Goal: Task Accomplishment & Management: Use online tool/utility

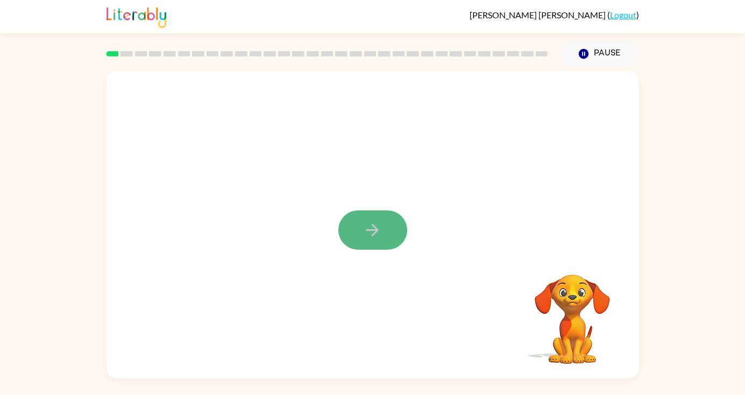
click at [381, 231] on icon "button" at bounding box center [372, 230] width 19 height 19
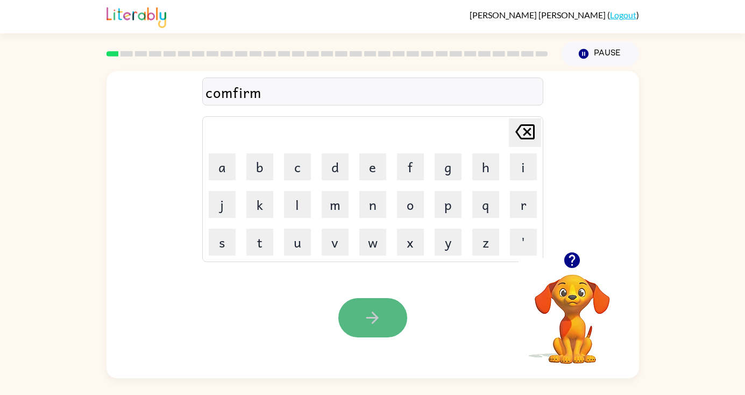
click at [358, 312] on button "button" at bounding box center [372, 317] width 69 height 39
click at [381, 317] on icon "button" at bounding box center [372, 317] width 19 height 19
click at [382, 312] on button "button" at bounding box center [372, 317] width 69 height 39
click at [384, 324] on button "button" at bounding box center [372, 317] width 69 height 39
click at [372, 323] on icon "button" at bounding box center [372, 318] width 12 height 12
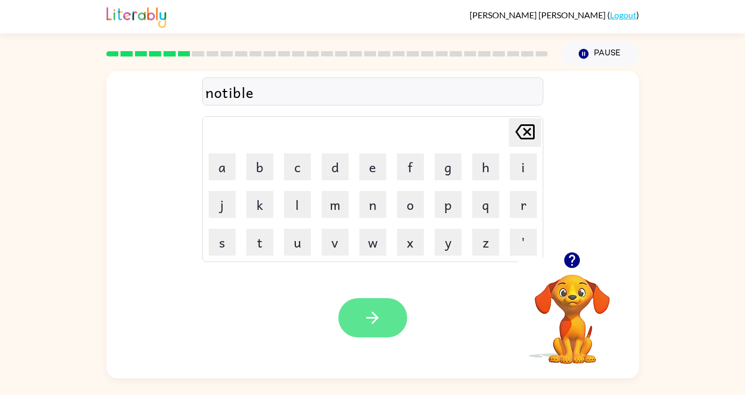
click at [379, 314] on icon "button" at bounding box center [372, 317] width 19 height 19
click at [380, 318] on icon "button" at bounding box center [372, 317] width 19 height 19
click at [383, 323] on button "button" at bounding box center [372, 317] width 69 height 39
click at [368, 321] on icon "button" at bounding box center [372, 317] width 19 height 19
click at [376, 318] on icon "button" at bounding box center [372, 318] width 12 height 12
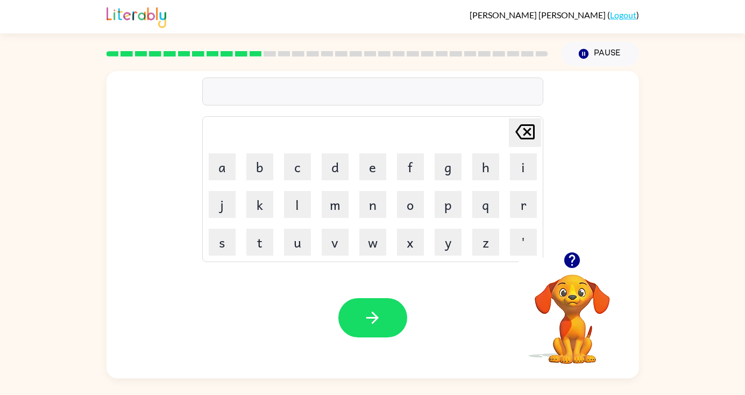
click at [566, 303] on video "Your browser must support playing .mp4 files to use Literably. Please try using…" at bounding box center [573, 312] width 108 height 108
click at [573, 259] on icon "button" at bounding box center [572, 260] width 19 height 19
click at [377, 316] on icon "button" at bounding box center [372, 318] width 12 height 12
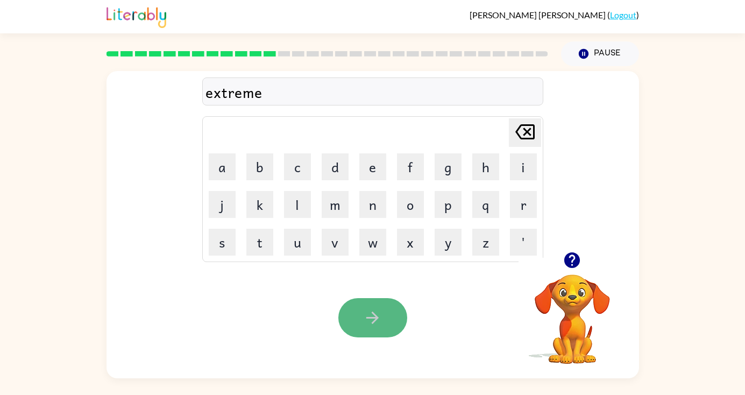
click at [379, 310] on icon "button" at bounding box center [372, 317] width 19 height 19
click at [386, 319] on button "button" at bounding box center [372, 317] width 69 height 39
click at [385, 321] on button "button" at bounding box center [372, 317] width 69 height 39
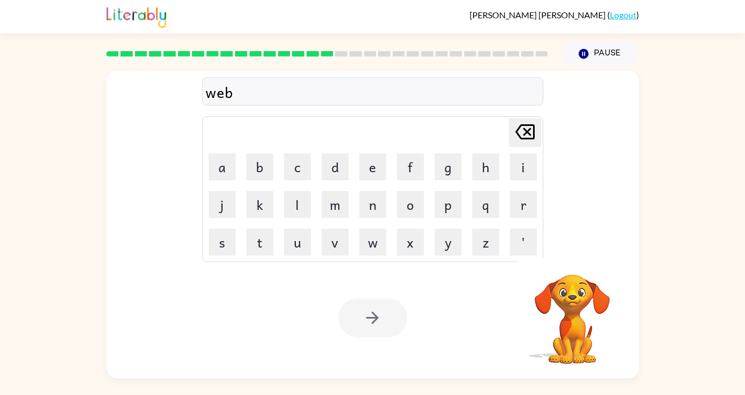
click at [386, 322] on div at bounding box center [372, 317] width 69 height 39
click at [387, 320] on button "button" at bounding box center [372, 317] width 69 height 39
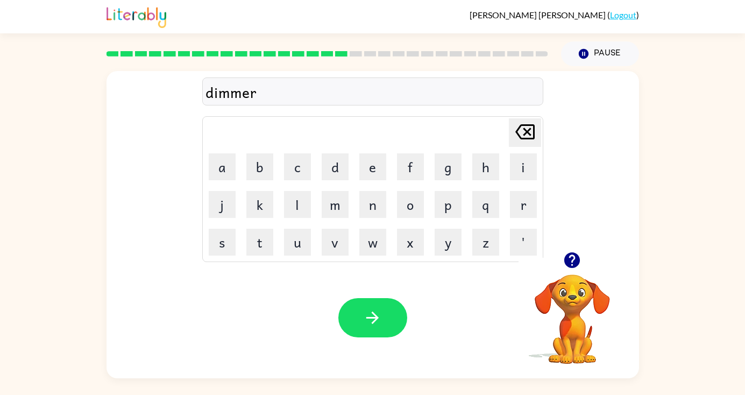
click at [394, 311] on button "button" at bounding box center [372, 317] width 69 height 39
click at [405, 316] on button "button" at bounding box center [372, 317] width 69 height 39
click at [396, 320] on button "button" at bounding box center [372, 317] width 69 height 39
click at [380, 322] on icon "button" at bounding box center [372, 317] width 19 height 19
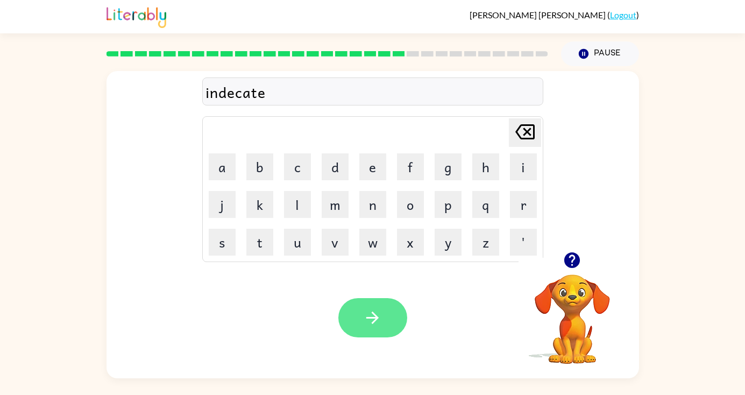
click at [376, 324] on icon "button" at bounding box center [372, 317] width 19 height 19
click at [381, 318] on icon "button" at bounding box center [372, 317] width 19 height 19
click at [375, 316] on icon "button" at bounding box center [372, 317] width 19 height 19
click at [376, 312] on icon "button" at bounding box center [372, 317] width 19 height 19
click at [384, 320] on button "button" at bounding box center [372, 317] width 69 height 39
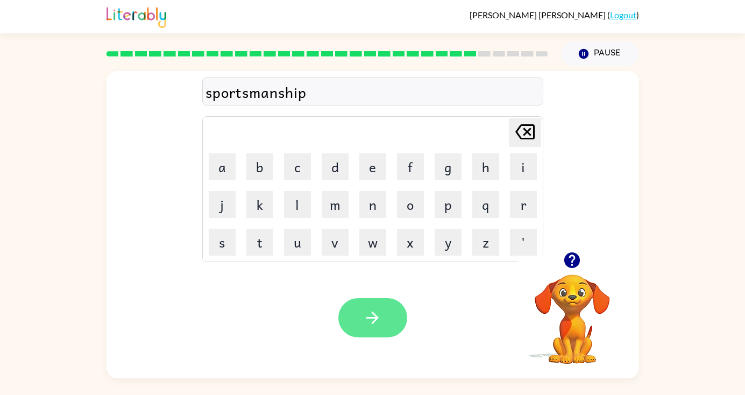
click at [372, 309] on icon "button" at bounding box center [372, 317] width 19 height 19
click at [387, 321] on button "button" at bounding box center [372, 317] width 69 height 39
click at [386, 310] on button "button" at bounding box center [372, 317] width 69 height 39
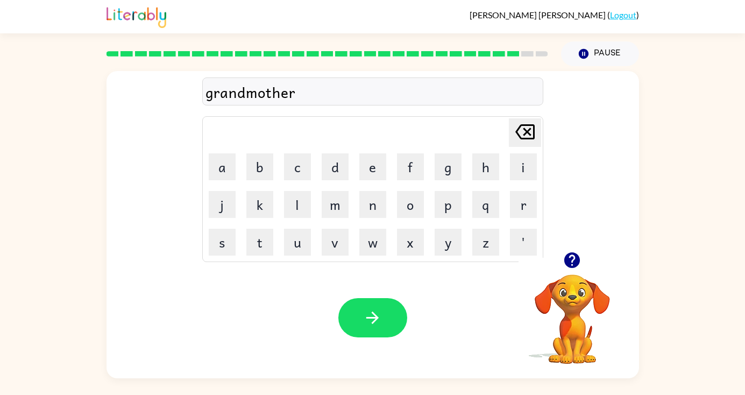
click at [574, 268] on icon "button" at bounding box center [572, 260] width 19 height 19
click at [390, 308] on button "button" at bounding box center [372, 317] width 69 height 39
click at [370, 323] on icon "button" at bounding box center [372, 317] width 19 height 19
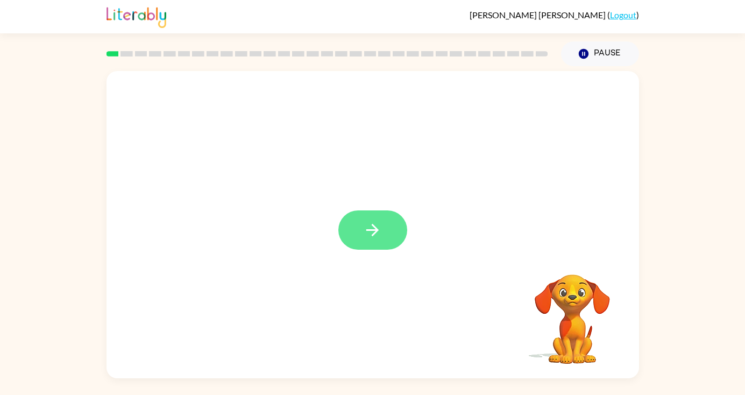
click at [391, 227] on button "button" at bounding box center [372, 229] width 69 height 39
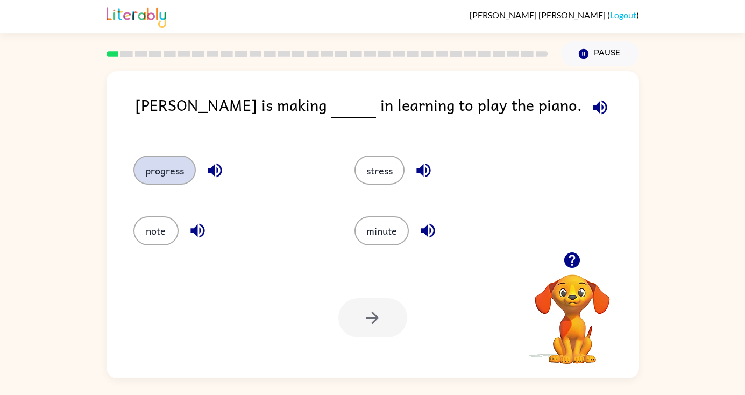
click at [180, 165] on button "progress" at bounding box center [164, 170] width 62 height 29
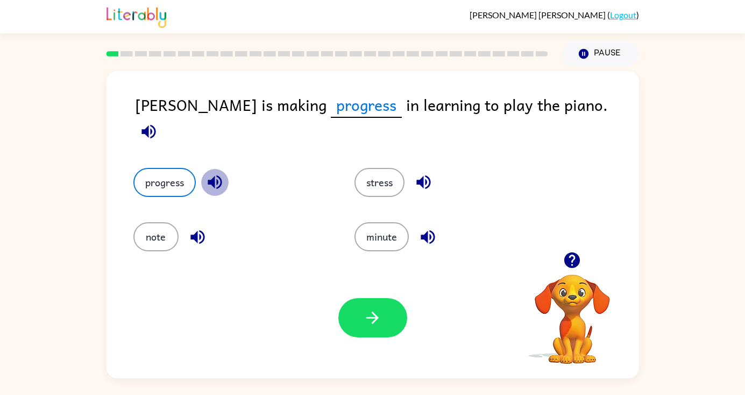
click at [218, 168] on button "button" at bounding box center [214, 181] width 27 height 27
click at [156, 124] on icon "button" at bounding box center [149, 131] width 14 height 14
click at [383, 308] on button "button" at bounding box center [372, 317] width 69 height 39
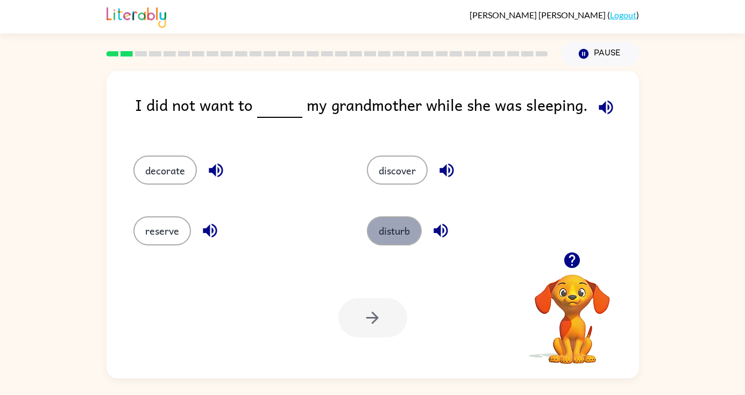
click at [382, 235] on button "disturb" at bounding box center [394, 230] width 55 height 29
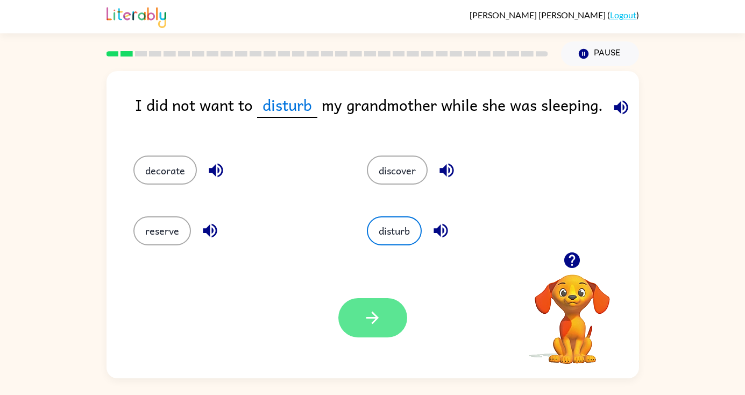
click at [357, 314] on button "button" at bounding box center [372, 317] width 69 height 39
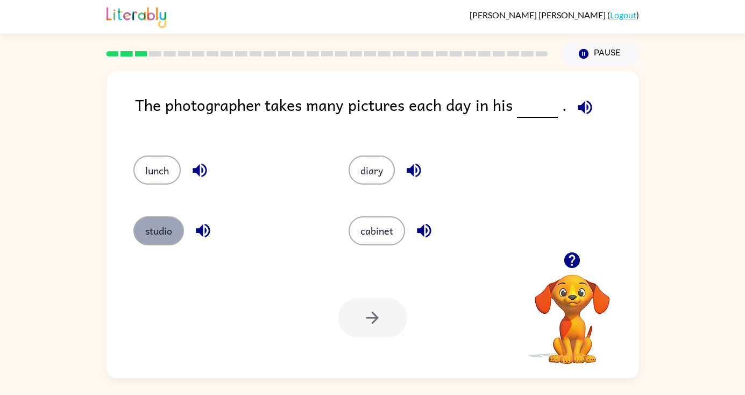
click at [166, 224] on button "studio" at bounding box center [158, 230] width 51 height 29
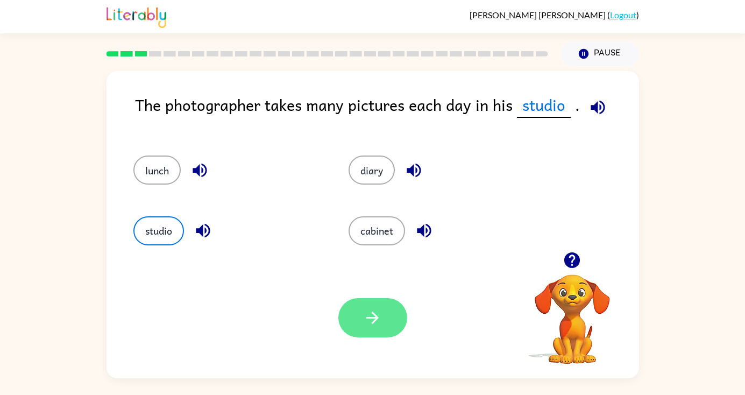
click at [371, 307] on button "button" at bounding box center [372, 317] width 69 height 39
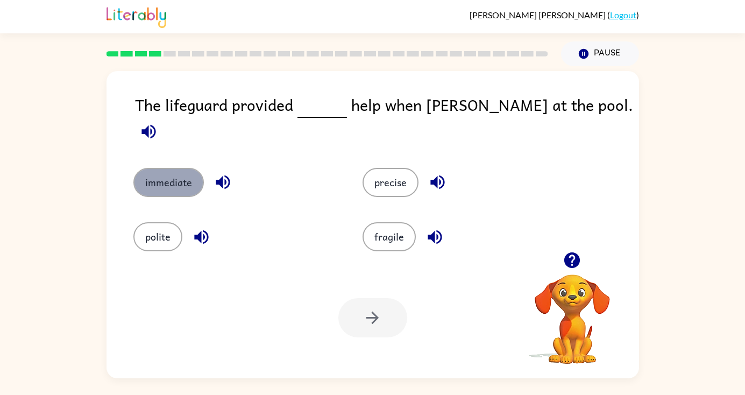
click at [183, 168] on button "immediate" at bounding box center [168, 182] width 70 height 29
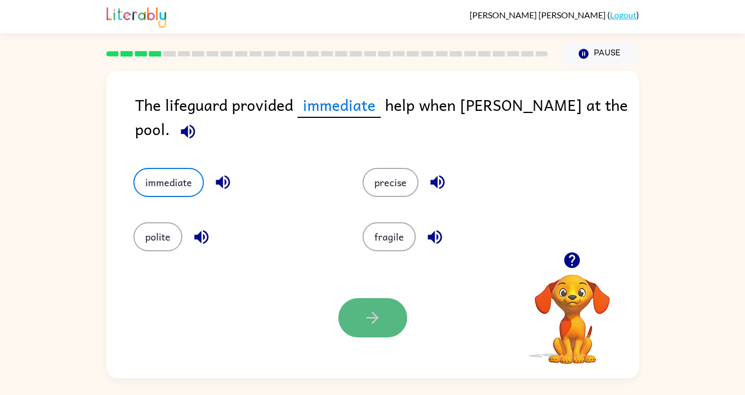
click at [377, 310] on icon "button" at bounding box center [372, 317] width 19 height 19
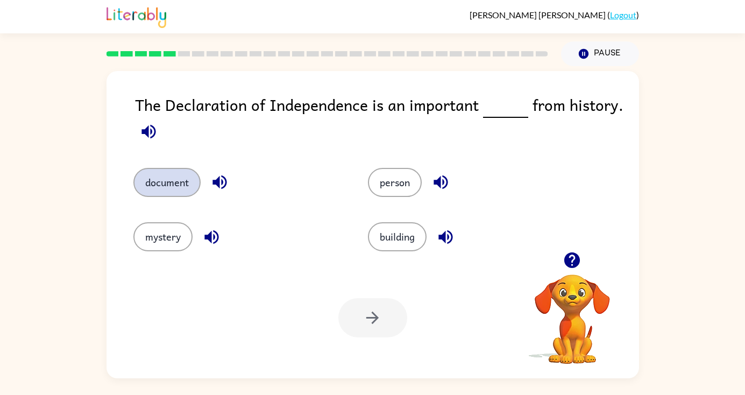
click at [179, 191] on button "document" at bounding box center [166, 182] width 67 height 29
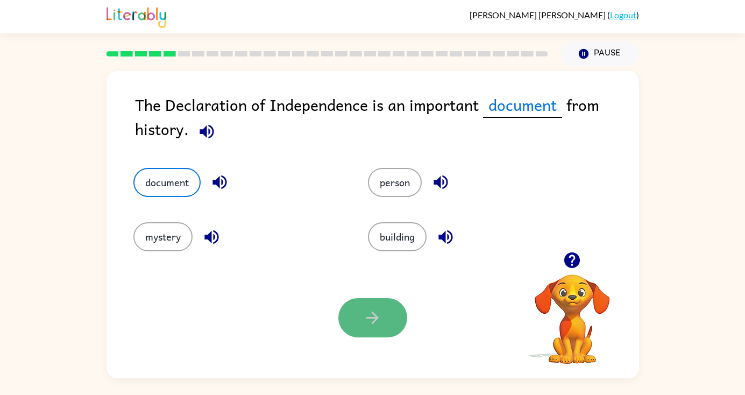
click at [377, 311] on icon "button" at bounding box center [372, 317] width 19 height 19
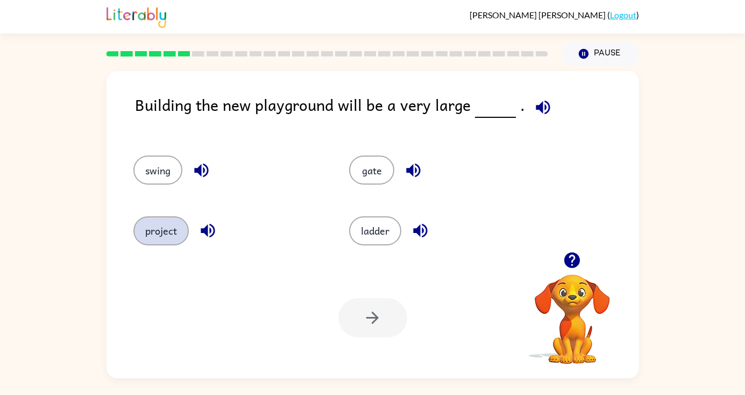
click at [163, 240] on button "project" at bounding box center [160, 230] width 55 height 29
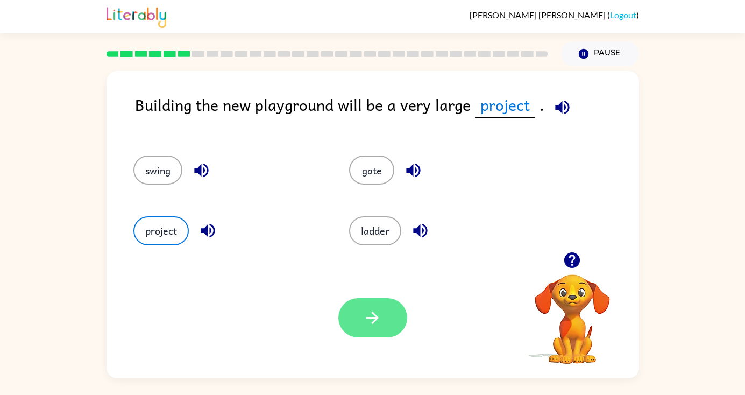
click at [364, 319] on icon "button" at bounding box center [372, 317] width 19 height 19
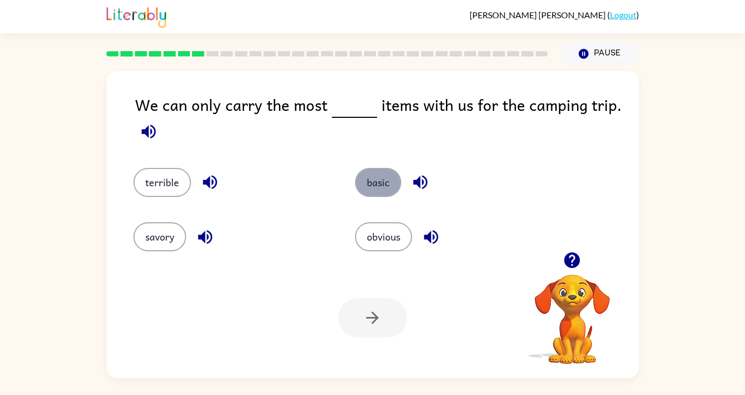
click at [395, 180] on button "basic" at bounding box center [378, 182] width 46 height 29
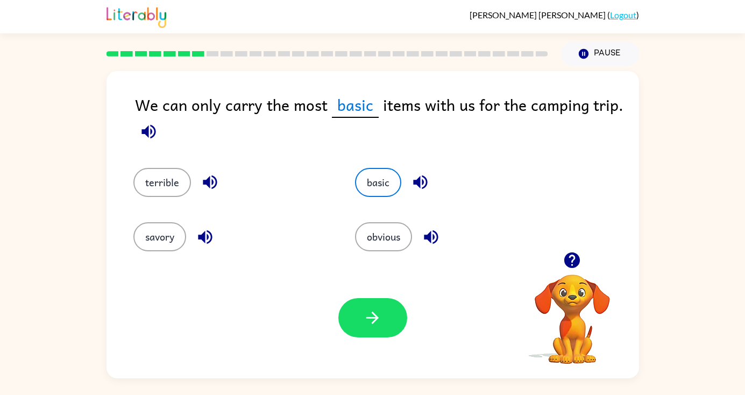
click at [146, 128] on icon "button" at bounding box center [149, 131] width 14 height 14
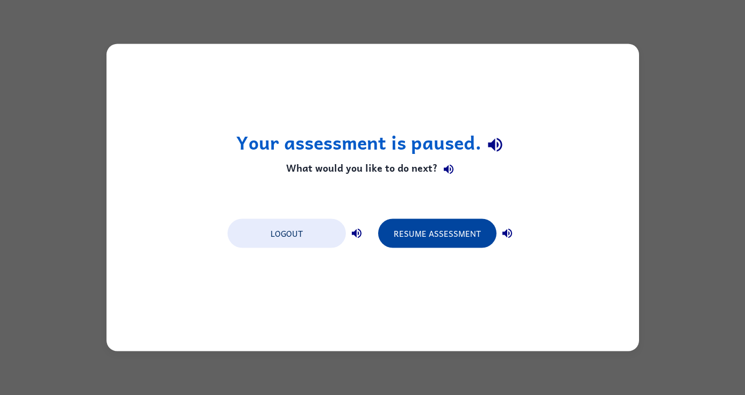
click at [430, 227] on button "Resume Assessment" at bounding box center [437, 233] width 118 height 29
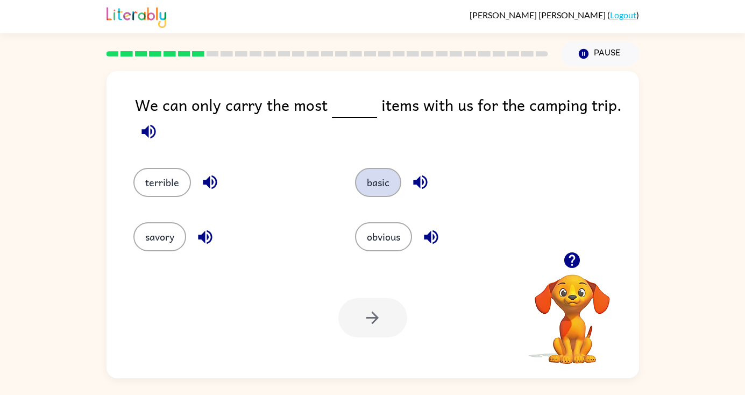
click at [380, 180] on button "basic" at bounding box center [378, 182] width 46 height 29
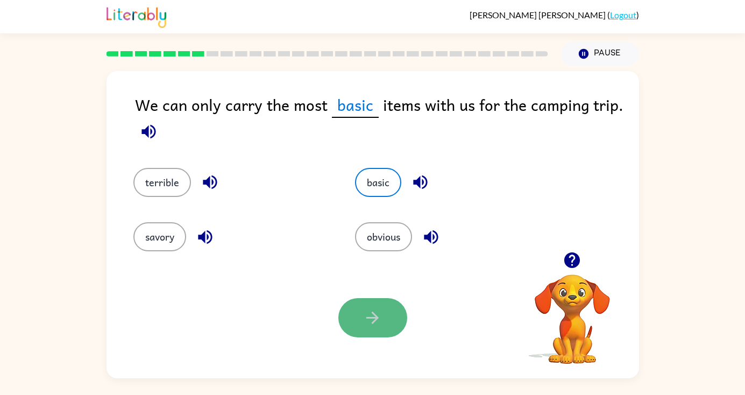
click at [352, 315] on button "button" at bounding box center [372, 317] width 69 height 39
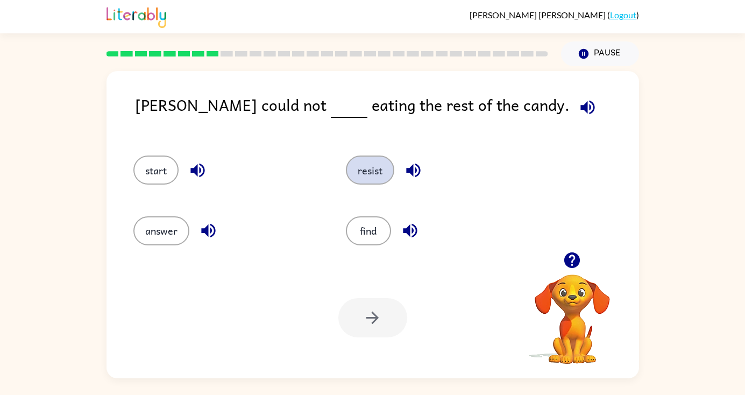
click at [369, 166] on button "resist" at bounding box center [370, 170] width 48 height 29
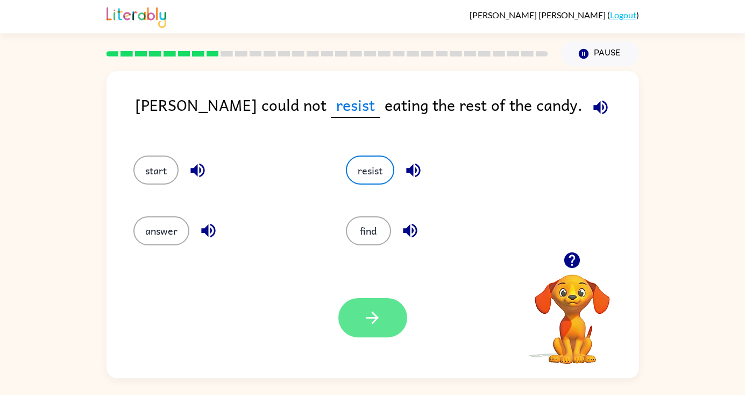
click at [378, 324] on icon "button" at bounding box center [372, 317] width 19 height 19
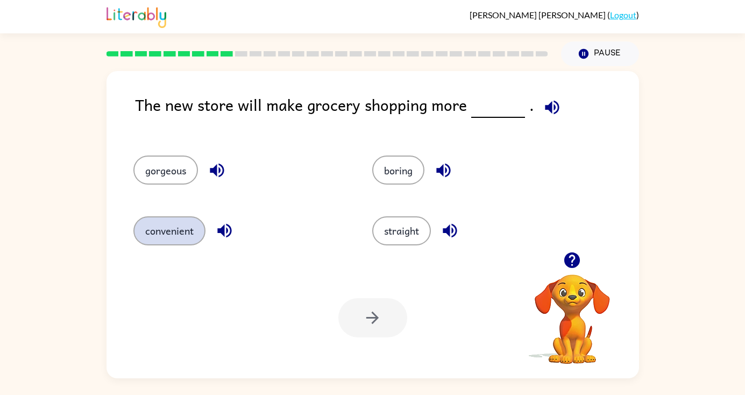
click at [173, 236] on button "convenient" at bounding box center [169, 230] width 72 height 29
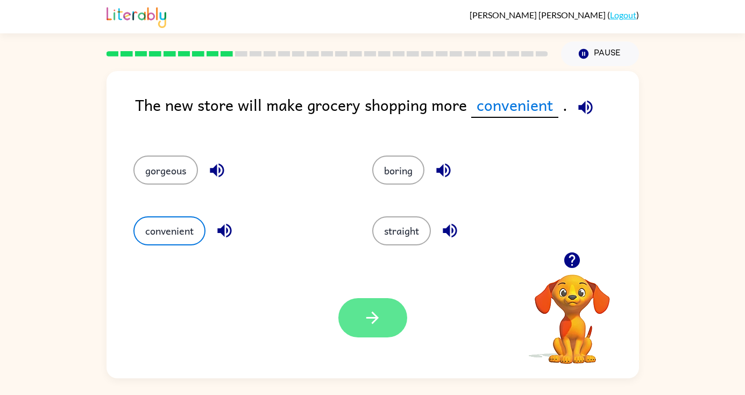
click at [368, 317] on icon "button" at bounding box center [372, 318] width 12 height 12
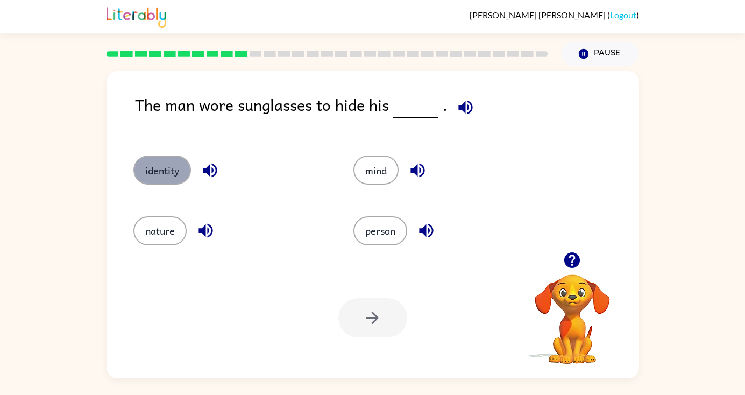
click at [166, 159] on button "identity" at bounding box center [162, 170] width 58 height 29
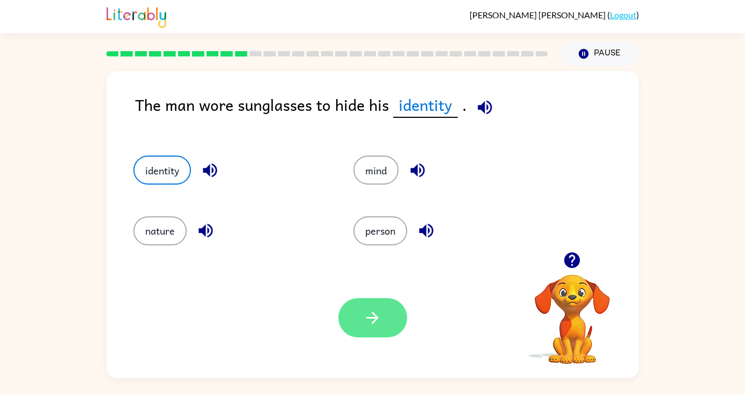
click at [372, 303] on button "button" at bounding box center [372, 317] width 69 height 39
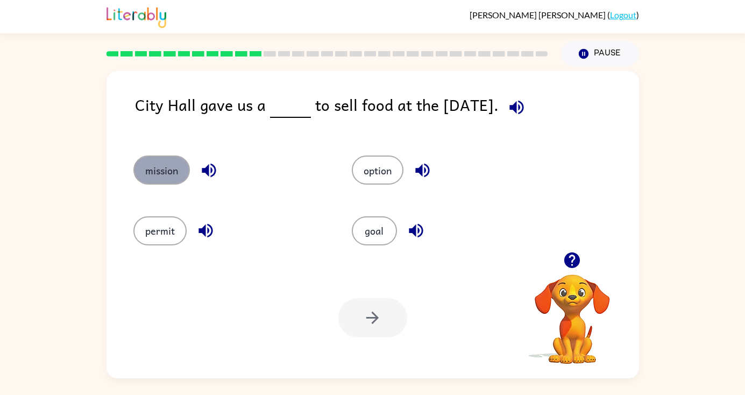
click at [158, 166] on button "mission" at bounding box center [161, 170] width 56 height 29
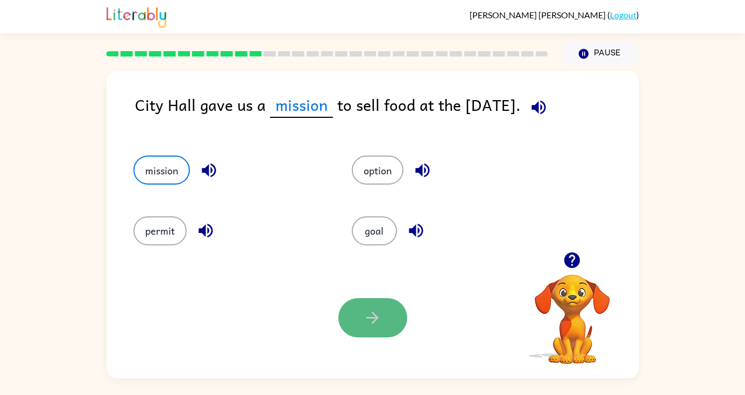
click at [372, 307] on button "button" at bounding box center [372, 317] width 69 height 39
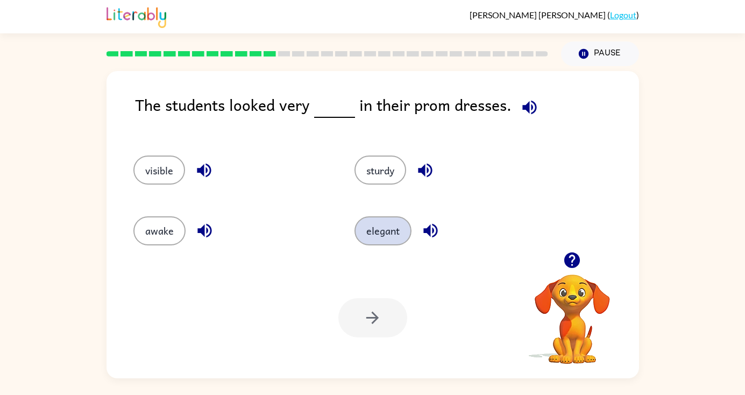
click at [392, 227] on button "elegant" at bounding box center [383, 230] width 57 height 29
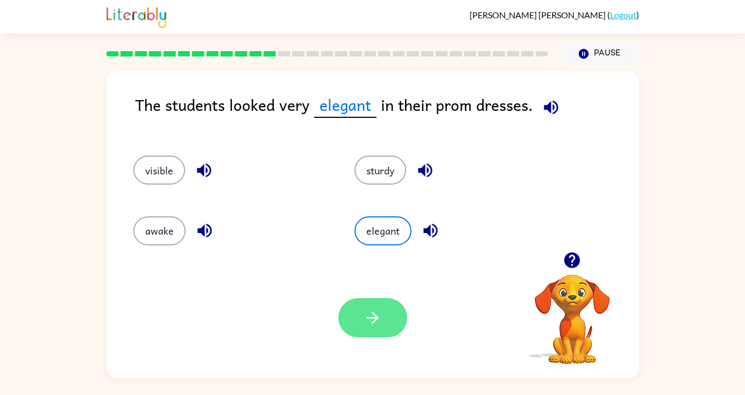
click at [365, 313] on icon "button" at bounding box center [372, 317] width 19 height 19
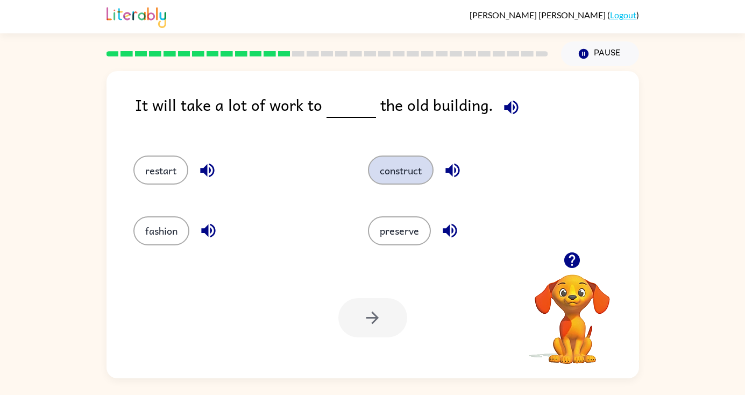
click at [402, 173] on button "construct" at bounding box center [401, 170] width 66 height 29
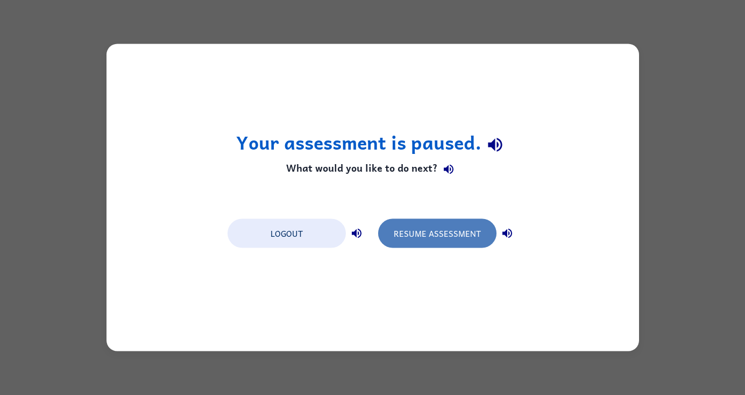
click at [436, 237] on button "Resume Assessment" at bounding box center [437, 233] width 118 height 29
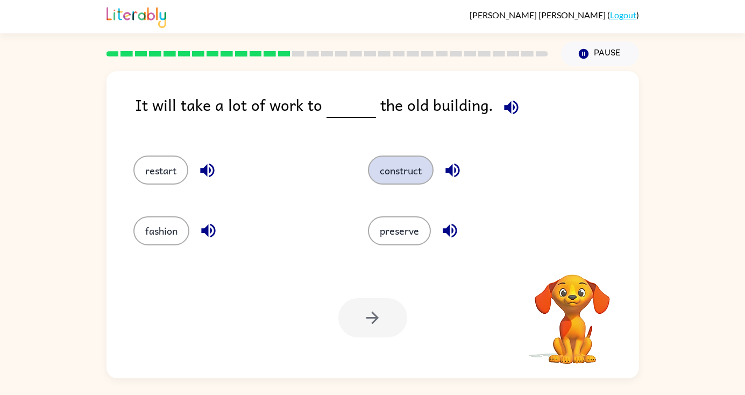
click at [407, 168] on button "construct" at bounding box center [401, 170] width 66 height 29
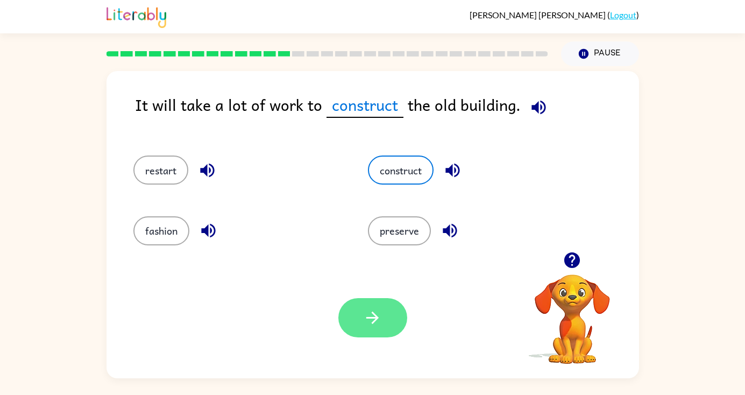
click at [360, 322] on button "button" at bounding box center [372, 317] width 69 height 39
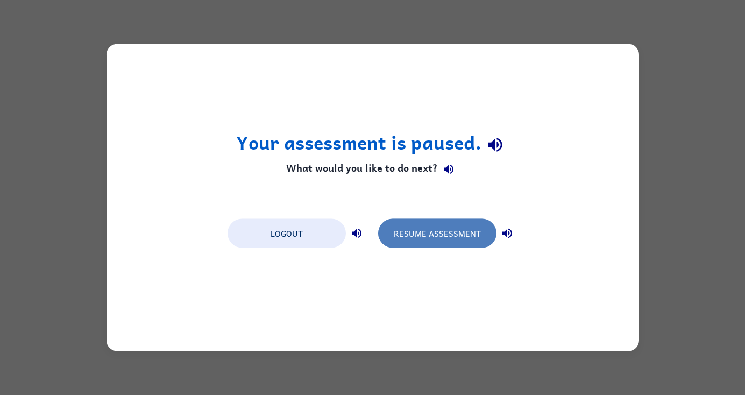
click at [454, 237] on button "Resume Assessment" at bounding box center [437, 233] width 118 height 29
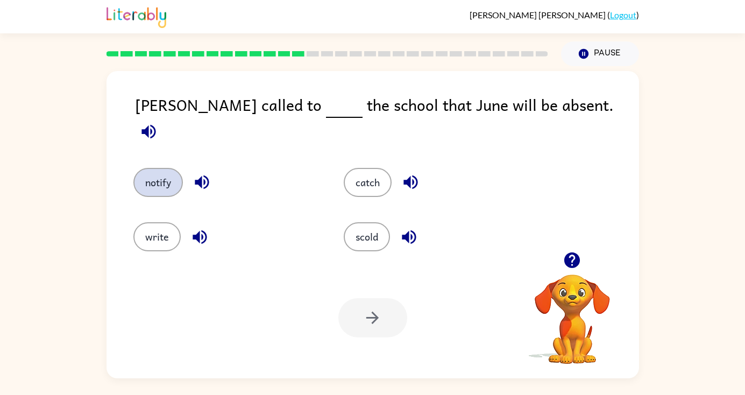
click at [152, 173] on button "notify" at bounding box center [158, 182] width 50 height 29
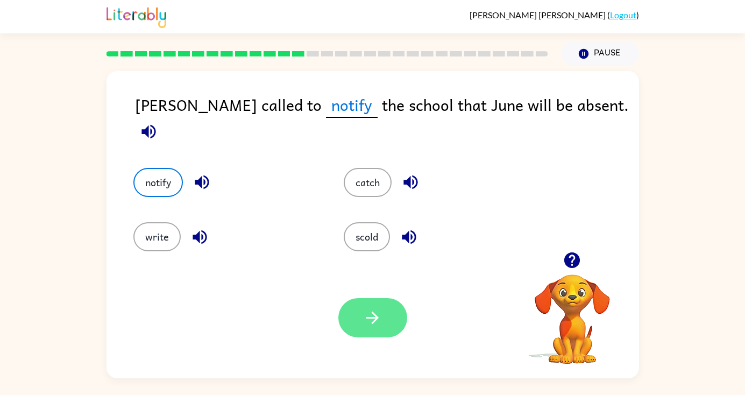
click at [366, 327] on button "button" at bounding box center [372, 317] width 69 height 39
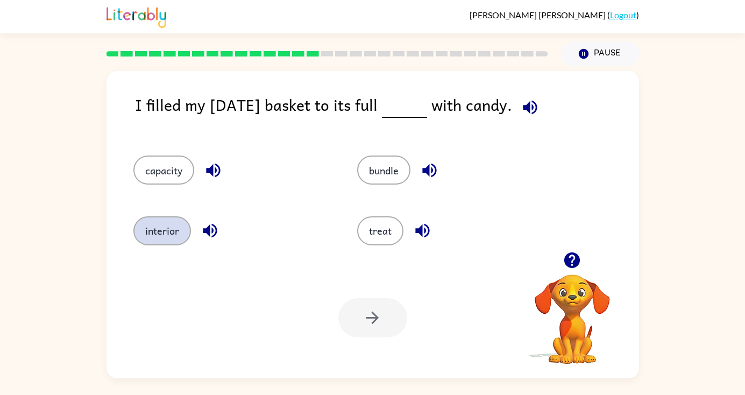
click at [179, 225] on button "interior" at bounding box center [162, 230] width 58 height 29
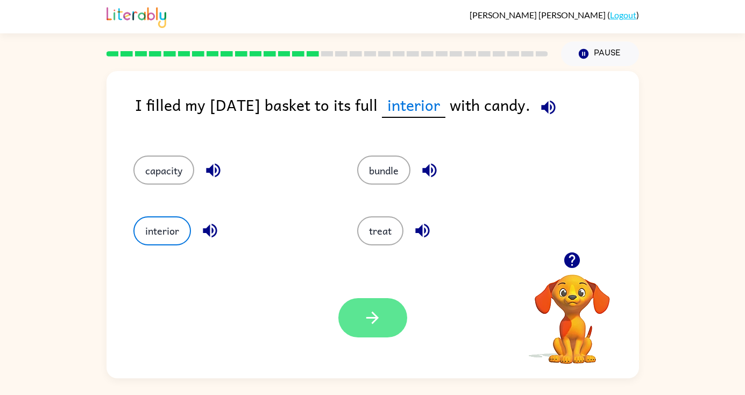
click at [356, 315] on button "button" at bounding box center [372, 317] width 69 height 39
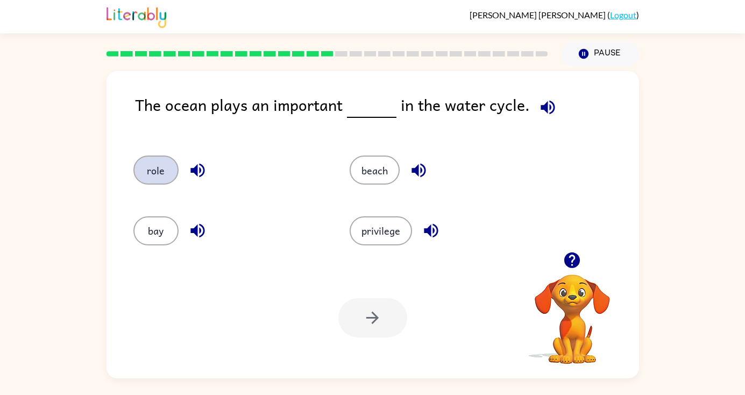
click at [159, 164] on button "role" at bounding box center [155, 170] width 45 height 29
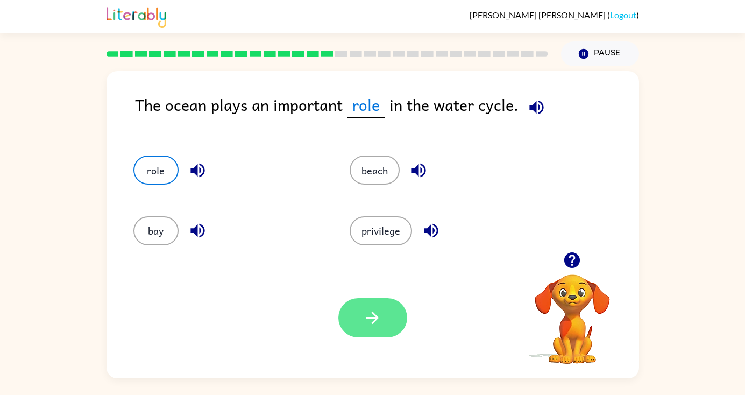
click at [364, 322] on icon "button" at bounding box center [372, 317] width 19 height 19
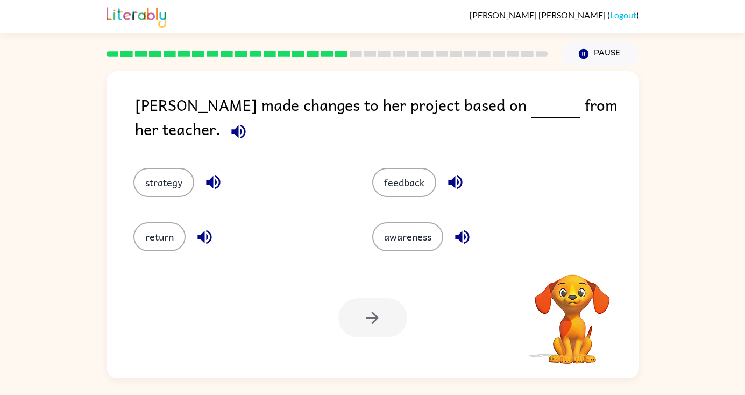
click at [248, 122] on icon "button" at bounding box center [238, 131] width 19 height 19
click at [402, 168] on button "feedback" at bounding box center [404, 182] width 64 height 29
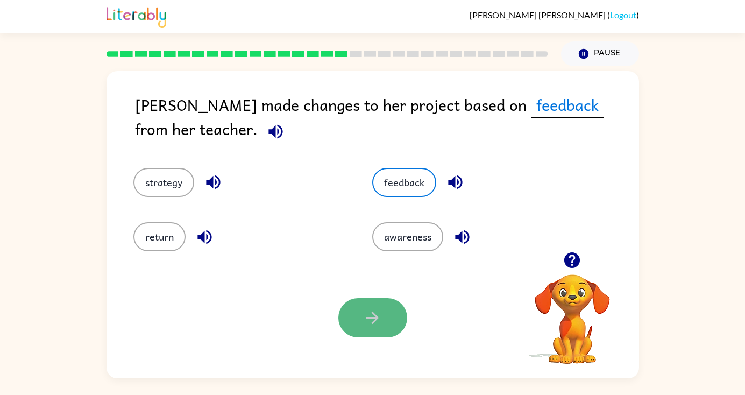
click at [368, 311] on icon "button" at bounding box center [372, 317] width 19 height 19
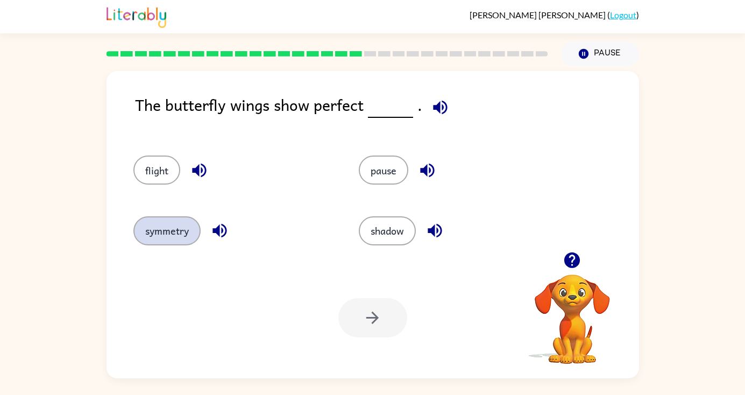
click at [171, 228] on button "symmetry" at bounding box center [166, 230] width 67 height 29
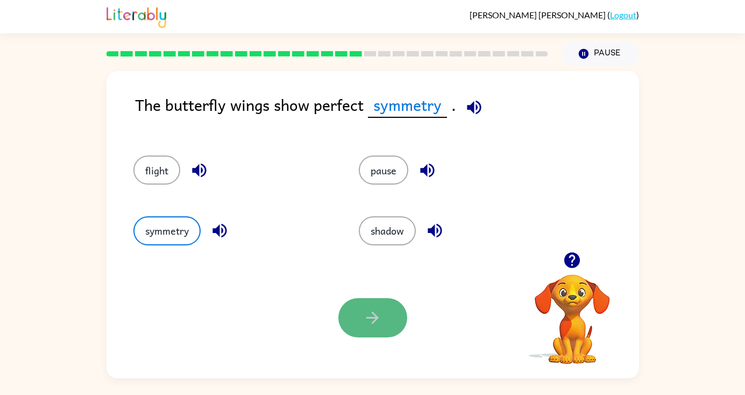
click at [387, 329] on button "button" at bounding box center [372, 317] width 69 height 39
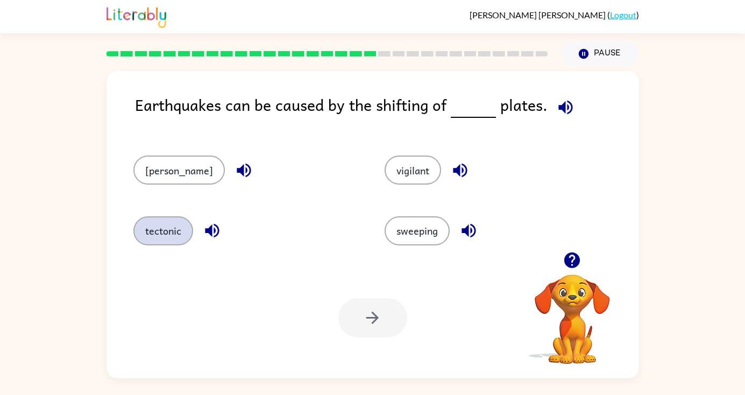
click at [156, 232] on button "tectonic" at bounding box center [163, 230] width 60 height 29
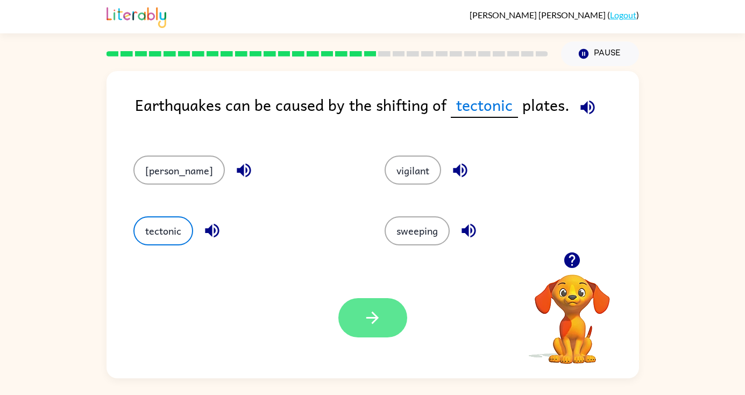
click at [374, 313] on icon "button" at bounding box center [372, 317] width 19 height 19
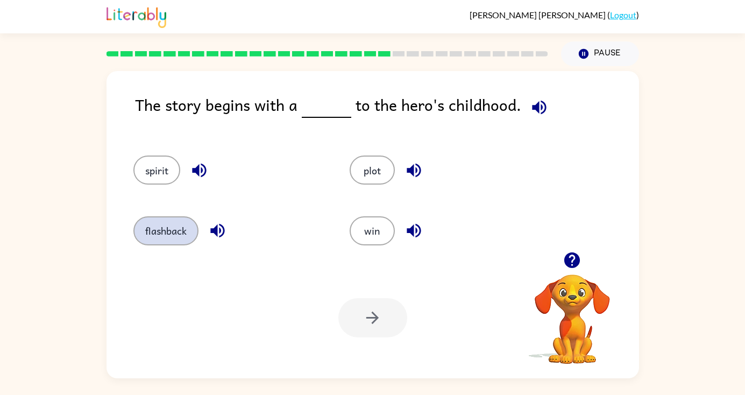
click at [172, 236] on button "flashback" at bounding box center [165, 230] width 65 height 29
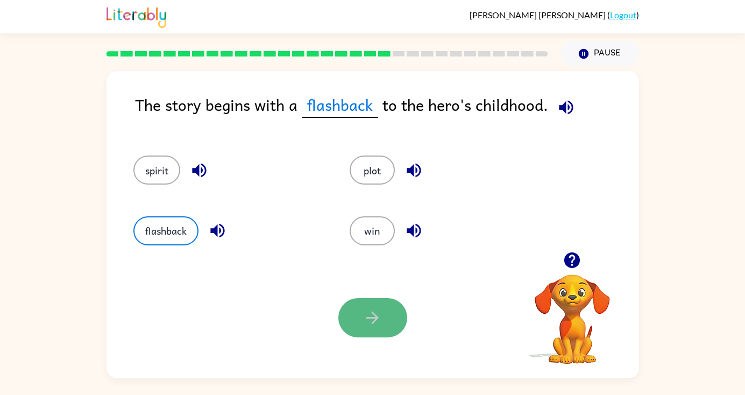
click at [380, 313] on icon "button" at bounding box center [372, 317] width 19 height 19
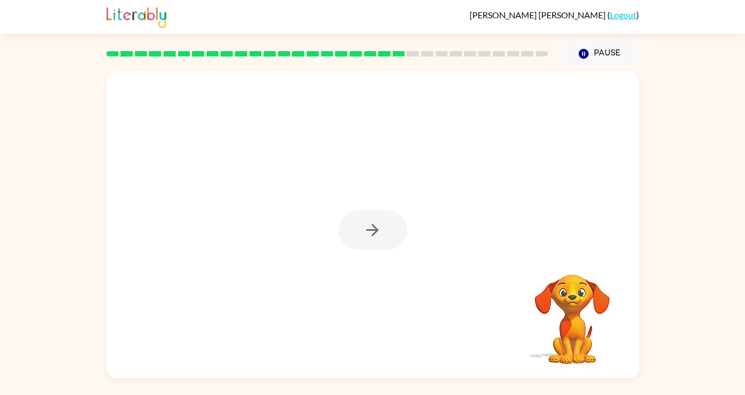
click at [276, 221] on div at bounding box center [373, 224] width 533 height 307
click at [387, 228] on div at bounding box center [372, 229] width 69 height 39
click at [371, 225] on icon "button" at bounding box center [372, 230] width 19 height 19
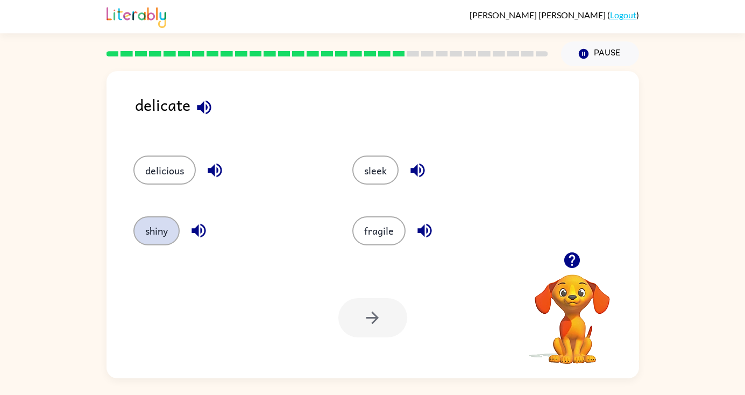
click at [154, 235] on button "shiny" at bounding box center [156, 230] width 46 height 29
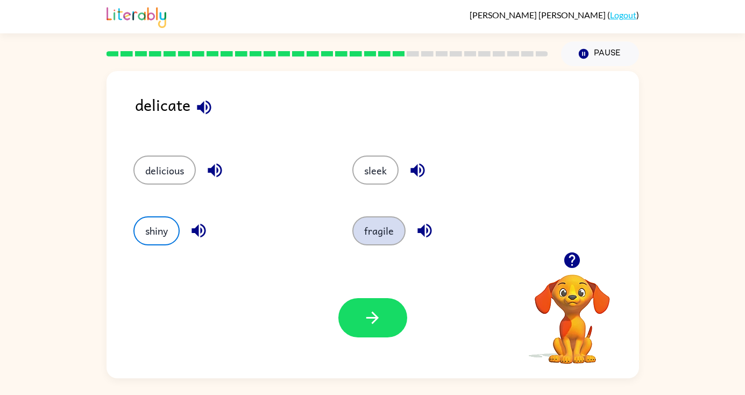
click at [362, 230] on button "fragile" at bounding box center [378, 230] width 53 height 29
click at [147, 224] on button "shiny" at bounding box center [156, 230] width 46 height 29
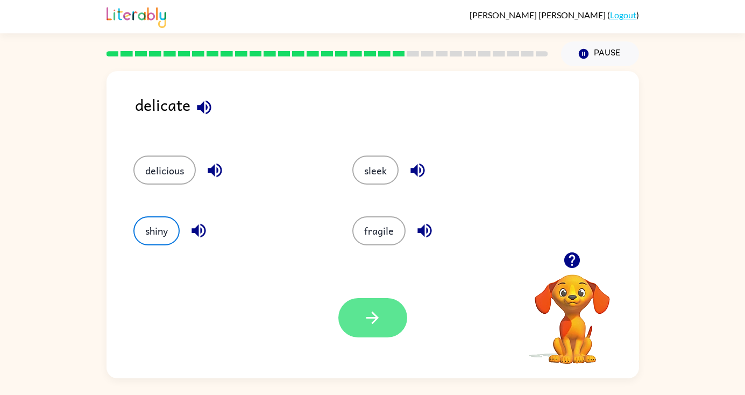
click at [359, 330] on button "button" at bounding box center [372, 317] width 69 height 39
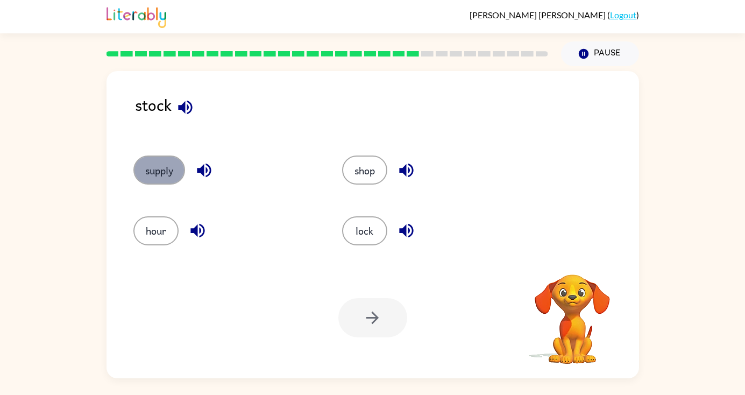
click at [154, 173] on button "supply" at bounding box center [159, 170] width 52 height 29
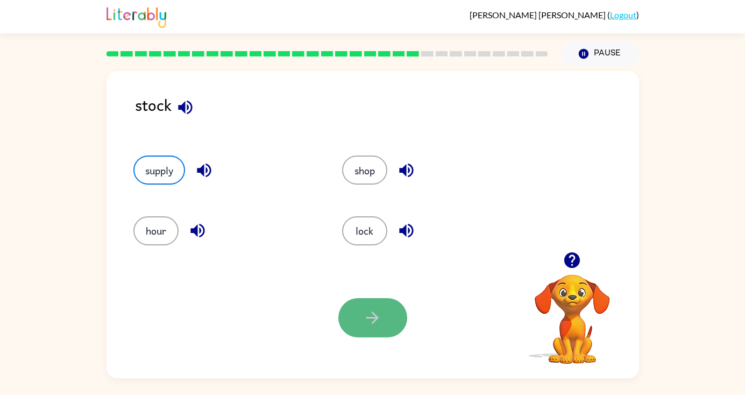
click at [366, 313] on icon "button" at bounding box center [372, 317] width 19 height 19
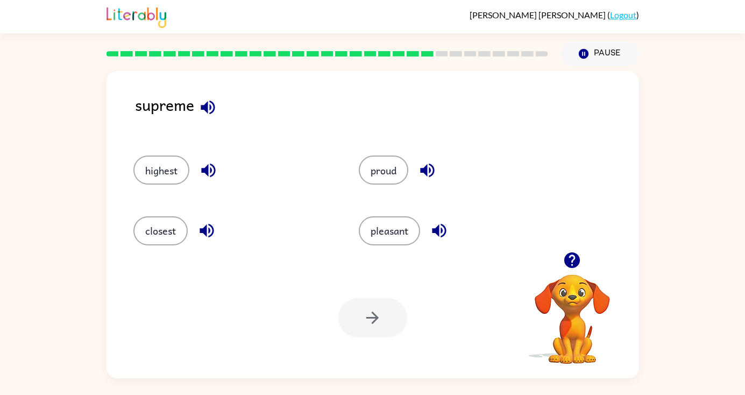
click at [206, 108] on icon "button" at bounding box center [208, 107] width 14 height 14
click at [386, 236] on button "pleasant" at bounding box center [389, 230] width 61 height 29
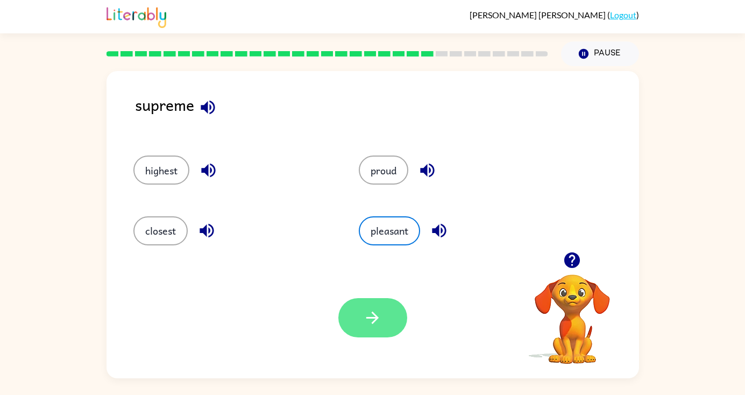
click at [373, 308] on icon "button" at bounding box center [372, 317] width 19 height 19
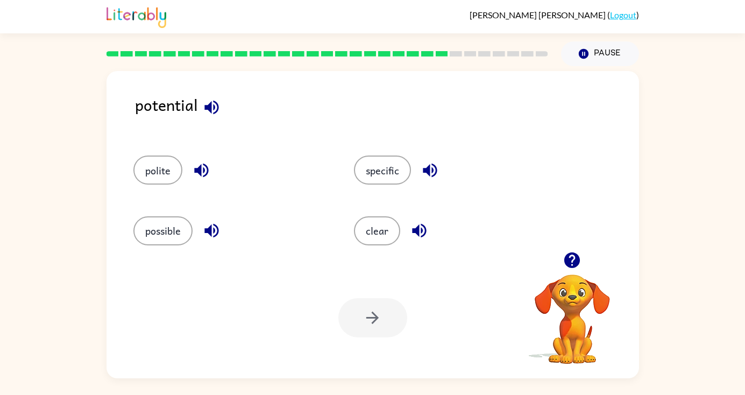
click at [211, 228] on icon "button" at bounding box center [211, 231] width 14 height 14
click at [176, 225] on button "possible" at bounding box center [162, 230] width 59 height 29
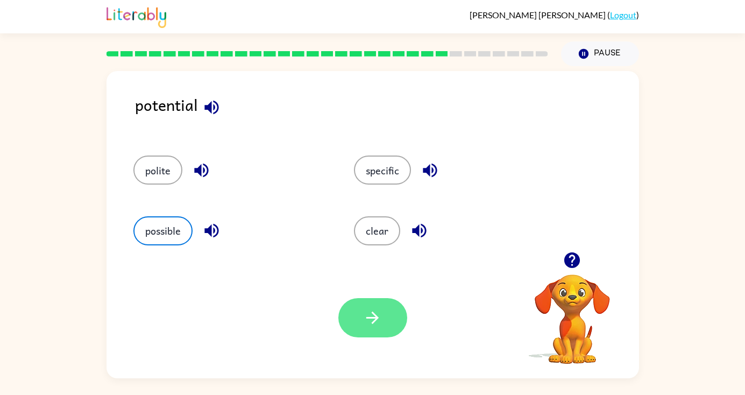
click at [358, 314] on button "button" at bounding box center [372, 317] width 69 height 39
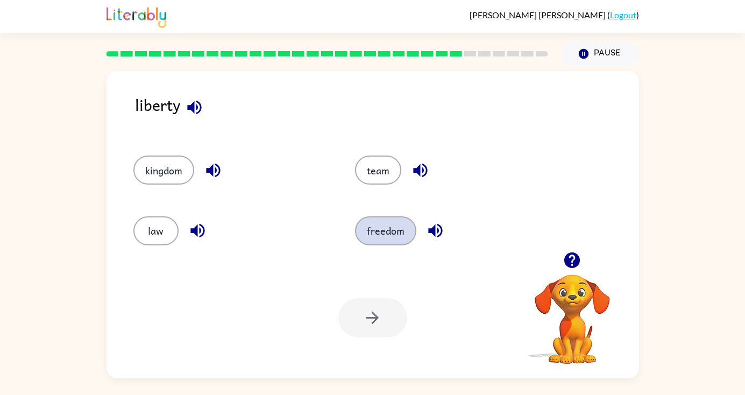
click at [386, 231] on button "freedom" at bounding box center [385, 230] width 61 height 29
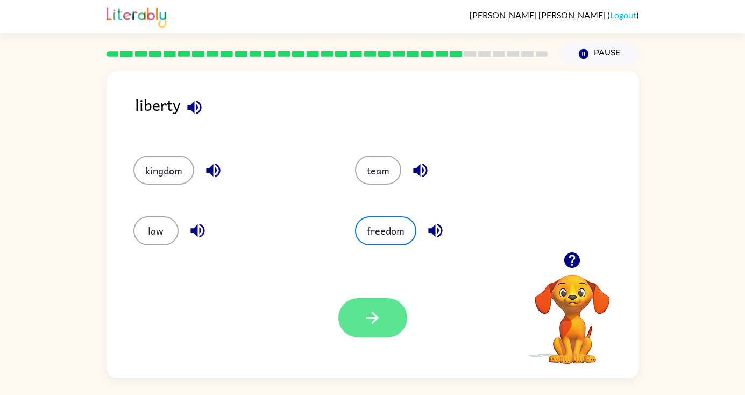
click at [384, 314] on button "button" at bounding box center [372, 317] width 69 height 39
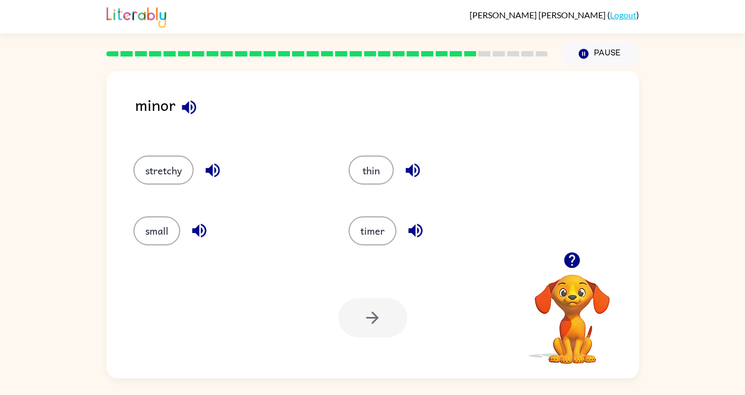
click at [190, 110] on icon "button" at bounding box center [189, 107] width 19 height 19
click at [151, 222] on button "small" at bounding box center [156, 230] width 47 height 29
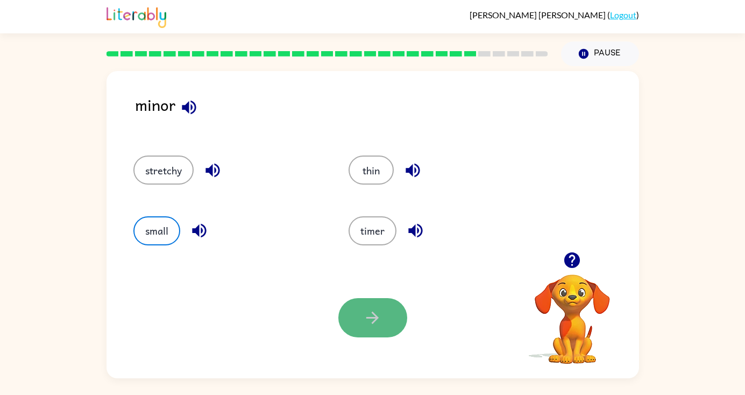
click at [366, 318] on icon "button" at bounding box center [372, 318] width 12 height 12
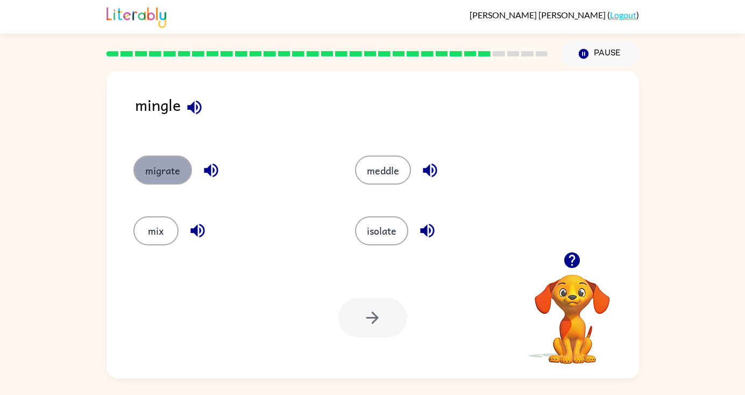
click at [162, 163] on button "migrate" at bounding box center [162, 170] width 59 height 29
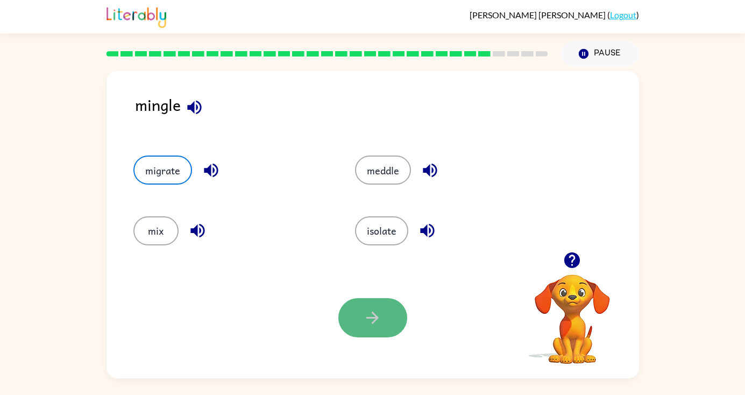
click at [361, 309] on button "button" at bounding box center [372, 317] width 69 height 39
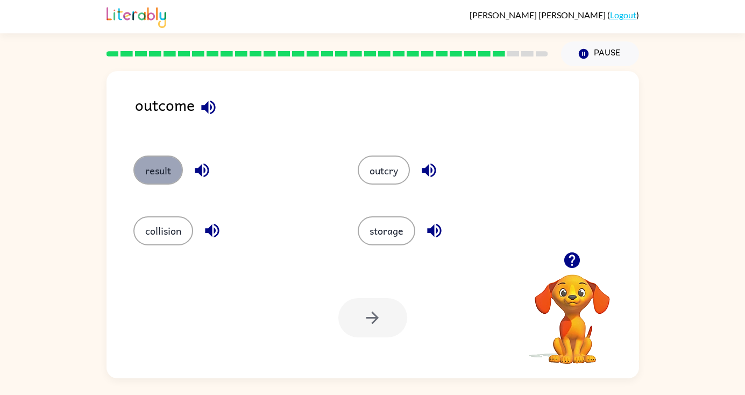
click at [176, 181] on button "result" at bounding box center [158, 170] width 50 height 29
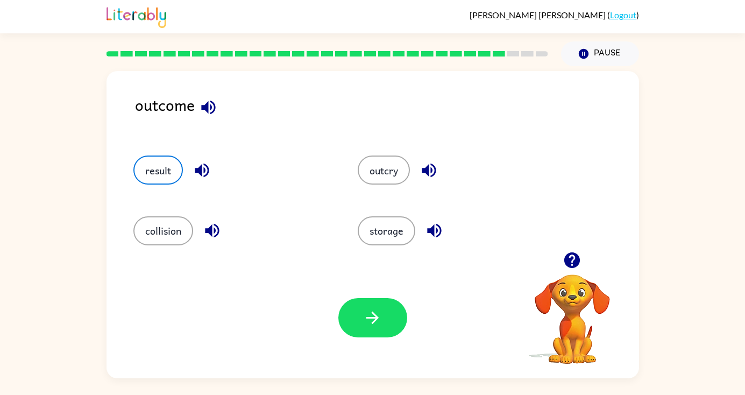
click at [419, 340] on div "Your browser must support playing .mp4 files to use Literably. Please try using…" at bounding box center [373, 317] width 533 height 121
click at [395, 329] on button "button" at bounding box center [372, 317] width 69 height 39
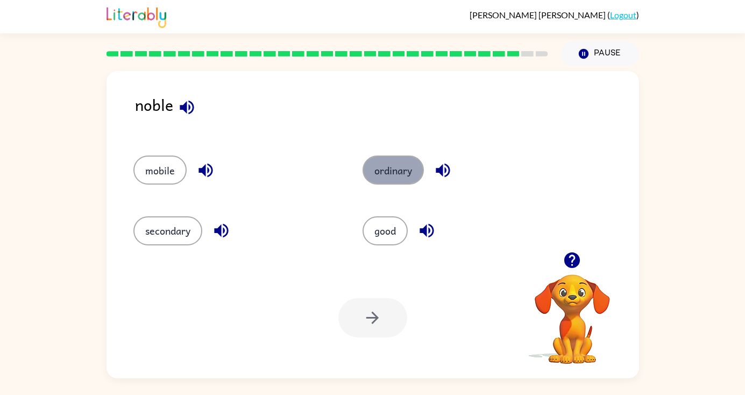
click at [387, 174] on button "ordinary" at bounding box center [393, 170] width 61 height 29
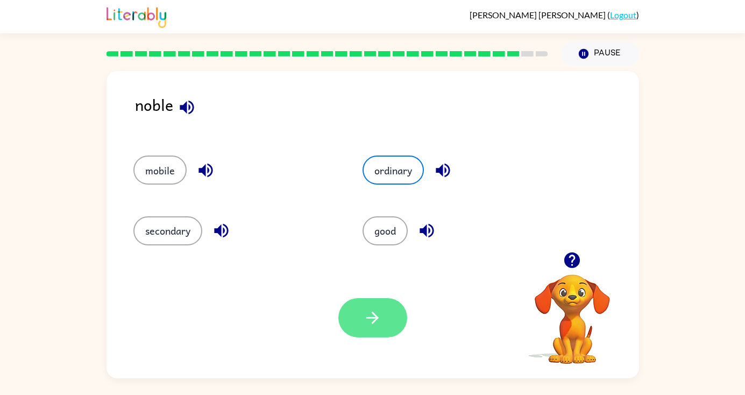
click at [354, 329] on button "button" at bounding box center [372, 317] width 69 height 39
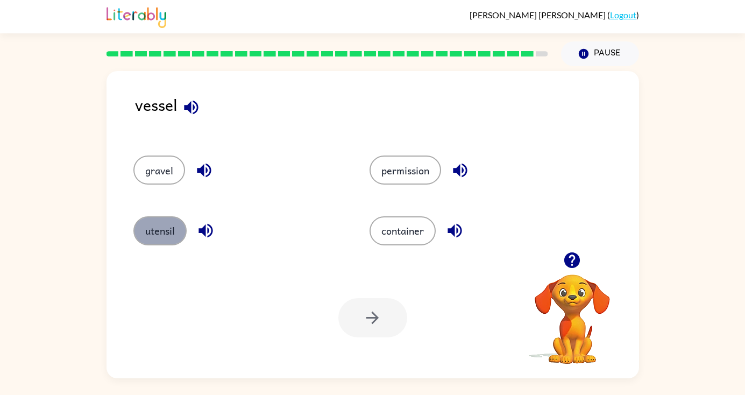
click at [173, 218] on button "utensil" at bounding box center [159, 230] width 53 height 29
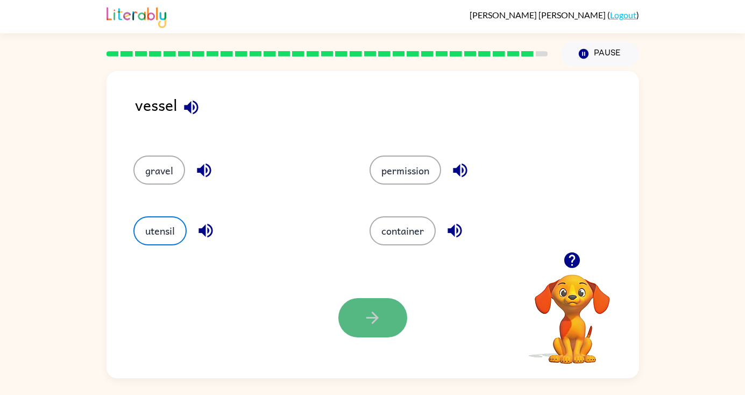
click at [379, 322] on icon "button" at bounding box center [372, 317] width 19 height 19
